Goal: Task Accomplishment & Management: Use online tool/utility

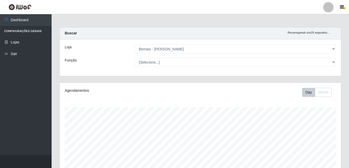
select select "230"
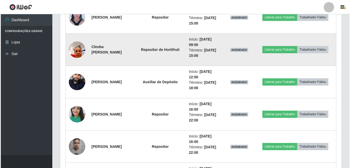
scroll to position [212, 0]
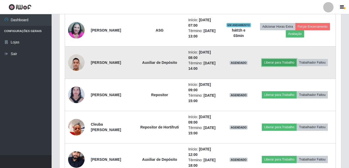
click at [277, 64] on button "Liberar para Trabalho" at bounding box center [279, 62] width 35 height 7
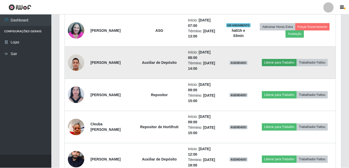
scroll to position [107, 279]
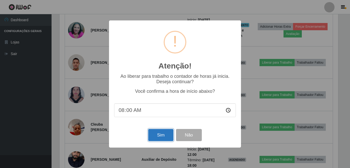
click at [157, 133] on button "Sim" at bounding box center [160, 135] width 25 height 12
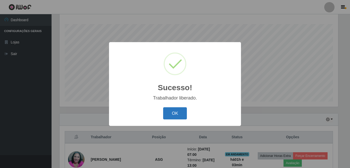
click at [169, 113] on button "OK" at bounding box center [175, 113] width 24 height 12
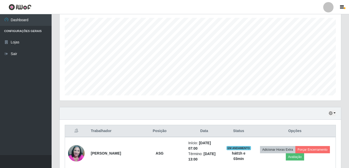
scroll to position [83, 0]
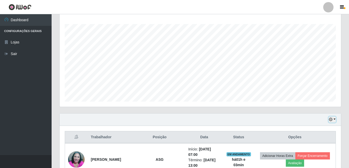
click at [334, 118] on button "button" at bounding box center [331, 119] width 7 height 6
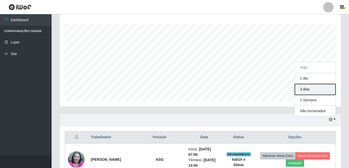
click at [305, 86] on button "3 dias" at bounding box center [315, 89] width 41 height 11
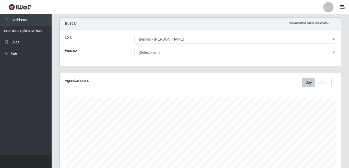
scroll to position [0, 0]
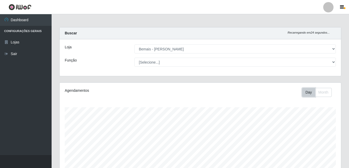
click at [310, 92] on button "Day" at bounding box center [308, 92] width 13 height 9
click at [319, 91] on button "Month" at bounding box center [323, 92] width 17 height 9
click at [309, 93] on button "Day" at bounding box center [308, 92] width 13 height 9
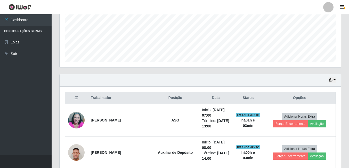
scroll to position [129, 0]
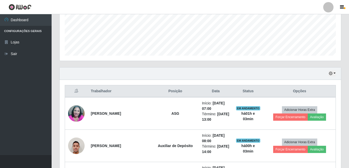
click at [329, 72] on div "Hoje 1 dia 3 dias 1 Semana Não encerrados" at bounding box center [200, 73] width 281 height 12
click at [332, 71] on button "button" at bounding box center [331, 73] width 7 height 6
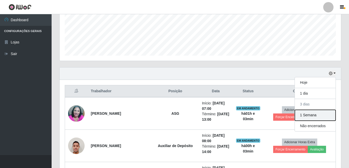
click at [317, 117] on button "1 Semana" at bounding box center [315, 115] width 41 height 11
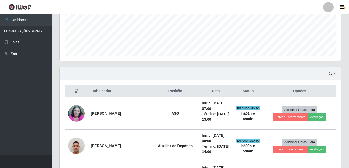
click at [336, 75] on div "Hoje 1 dia 3 dias 1 Semana Não encerrados" at bounding box center [200, 73] width 281 height 12
click at [335, 74] on button "button" at bounding box center [331, 73] width 7 height 6
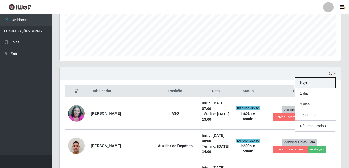
click at [322, 83] on button "Hoje" at bounding box center [315, 82] width 41 height 11
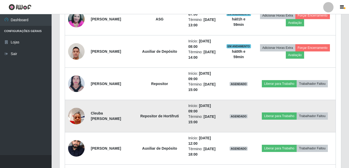
scroll to position [232, 0]
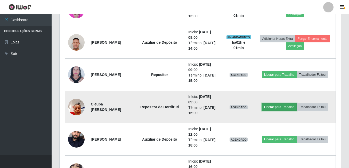
click at [275, 105] on button "Liberar para Trabalho" at bounding box center [279, 106] width 35 height 7
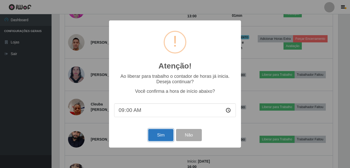
click at [158, 137] on button "Sim" at bounding box center [160, 135] width 25 height 12
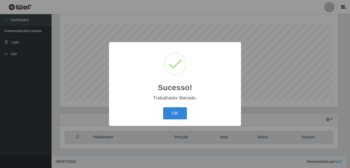
click at [163, 107] on button "OK" at bounding box center [175, 113] width 24 height 12
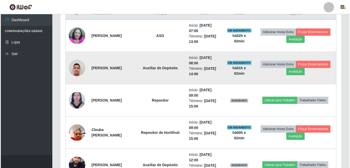
scroll to position [212, 0]
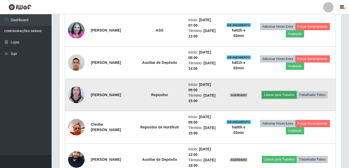
click at [282, 96] on button "Liberar para Trabalho" at bounding box center [279, 94] width 35 height 7
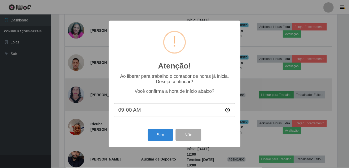
scroll to position [107, 279]
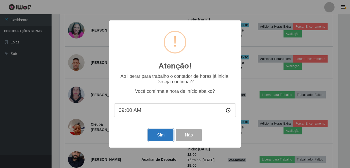
click at [157, 132] on button "Sim" at bounding box center [160, 135] width 25 height 12
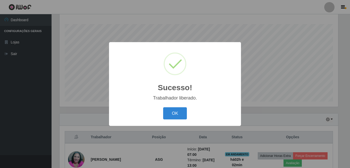
click at [163, 107] on button "OK" at bounding box center [175, 113] width 24 height 12
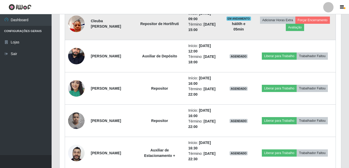
scroll to position [341, 0]
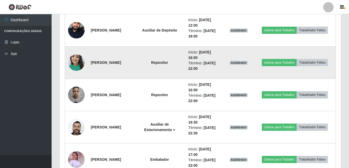
click at [78, 59] on img at bounding box center [76, 62] width 16 height 22
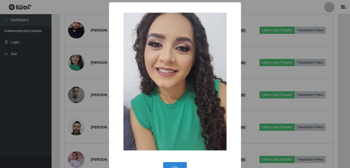
click at [57, 113] on div "× OK Cancel" at bounding box center [175, 84] width 350 height 168
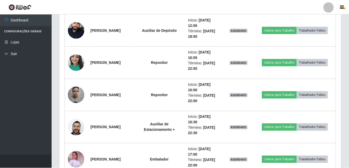
scroll to position [107, 281]
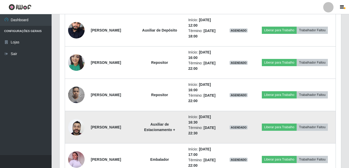
click at [72, 128] on img at bounding box center [76, 127] width 16 height 22
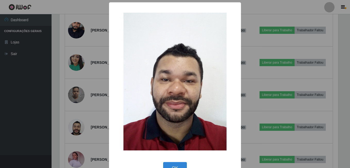
click at [53, 133] on div "× OK Cancel" at bounding box center [175, 84] width 350 height 168
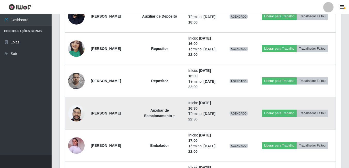
scroll to position [367, 0]
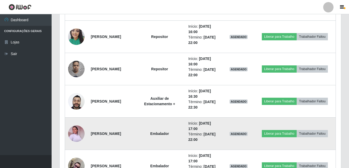
click at [71, 128] on img at bounding box center [76, 133] width 16 height 22
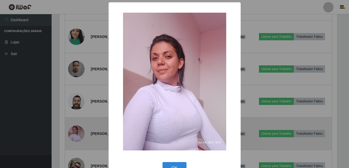
scroll to position [107, 279]
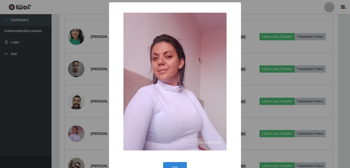
click at [60, 132] on div "× OK Cancel" at bounding box center [175, 84] width 350 height 168
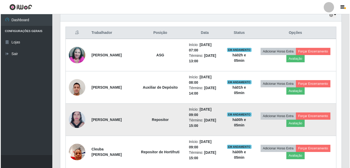
scroll to position [186, 0]
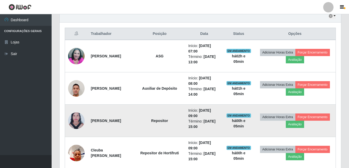
click at [73, 122] on img at bounding box center [76, 120] width 16 height 22
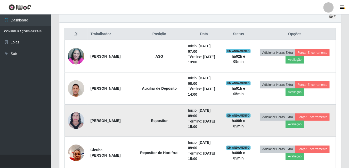
scroll to position [107, 279]
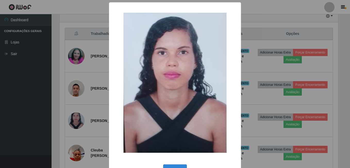
click at [66, 89] on div "× OK Cancel" at bounding box center [175, 84] width 350 height 168
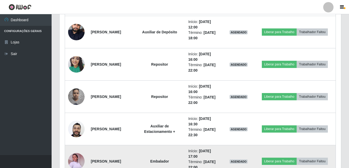
scroll to position [341, 0]
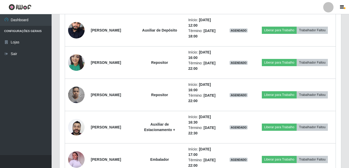
click at [343, 44] on div "Hoje 1 dia 3 dias 1 Semana Não encerrados Trabalhador Posição Data Status Opçõe…" at bounding box center [199, 69] width 289 height 428
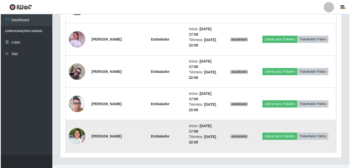
scroll to position [470, 0]
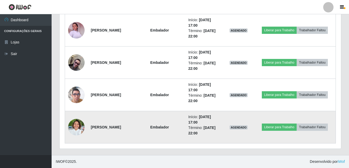
click at [70, 124] on img at bounding box center [76, 127] width 16 height 22
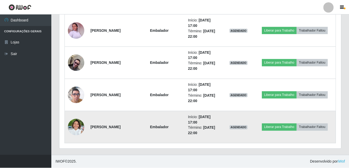
scroll to position [107, 279]
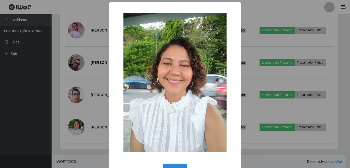
click at [64, 126] on div "× OK Cancel" at bounding box center [175, 84] width 350 height 168
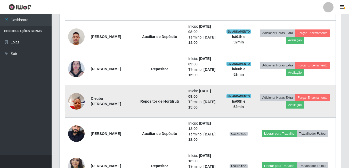
scroll to position [186, 0]
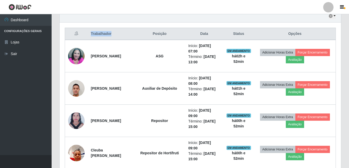
drag, startPoint x: 115, startPoint y: 32, endPoint x: 86, endPoint y: 35, distance: 30.0
click at [86, 35] on tr "Trabalhador Posição Data Status Opções" at bounding box center [200, 34] width 271 height 12
copy tr "Trabalhador"
drag, startPoint x: 172, startPoint y: 33, endPoint x: 150, endPoint y: 37, distance: 21.9
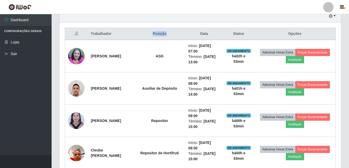
click at [150, 37] on th "Posição" at bounding box center [159, 34] width 51 height 12
drag, startPoint x: 150, startPoint y: 37, endPoint x: 141, endPoint y: 20, distance: 19.2
click at [141, 20] on div "Hoje 1 dia 3 dias 1 Semana Não encerrados" at bounding box center [200, 16] width 281 height 12
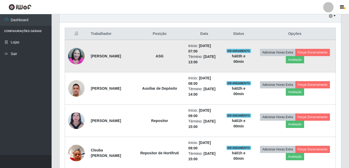
click at [188, 42] on td "Início: [DATE] 07:00 Término: [DATE] 13:00" at bounding box center [204, 56] width 38 height 32
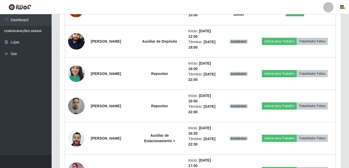
scroll to position [341, 0]
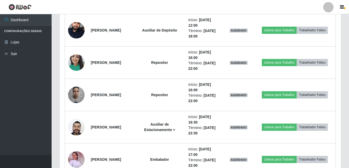
click at [146, 12] on header "Perfil Alterar Senha Sair" at bounding box center [174, 7] width 349 height 14
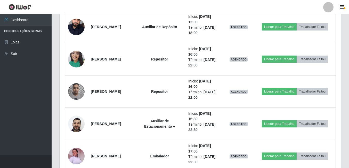
scroll to position [367, 0]
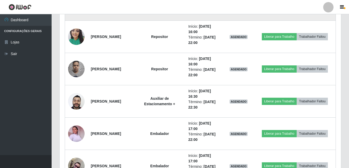
click at [313, 16] on td "Liberar para Trabalho Trabalhador Faltou" at bounding box center [294, 4] width 81 height 32
